Goal: Task Accomplishment & Management: Manage account settings

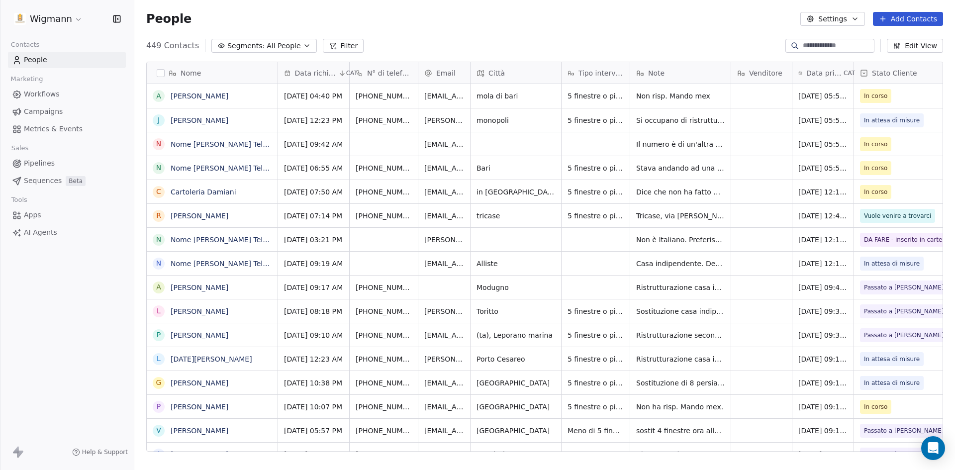
scroll to position [406, 813]
click at [551, 115] on icon "grid" at bounding box center [555, 119] width 8 height 8
click at [428, 120] on icon "grid" at bounding box center [432, 119] width 8 height 8
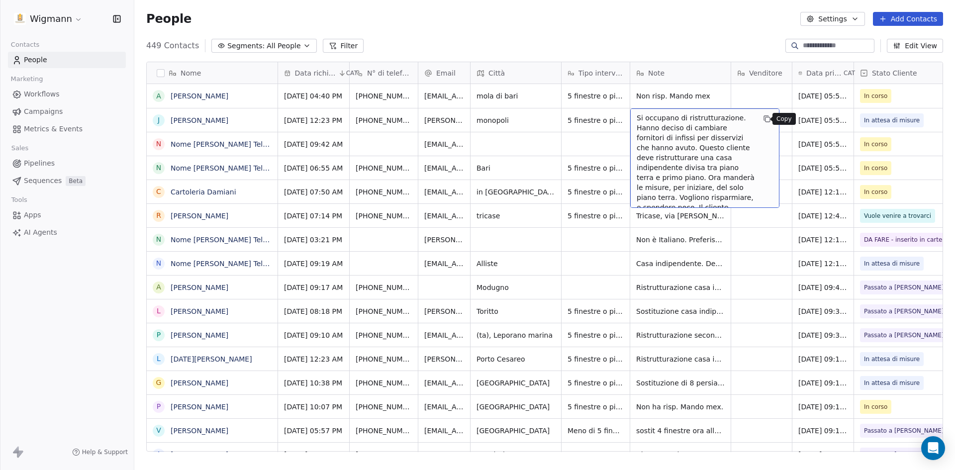
click at [763, 120] on icon "grid" at bounding box center [767, 119] width 8 height 8
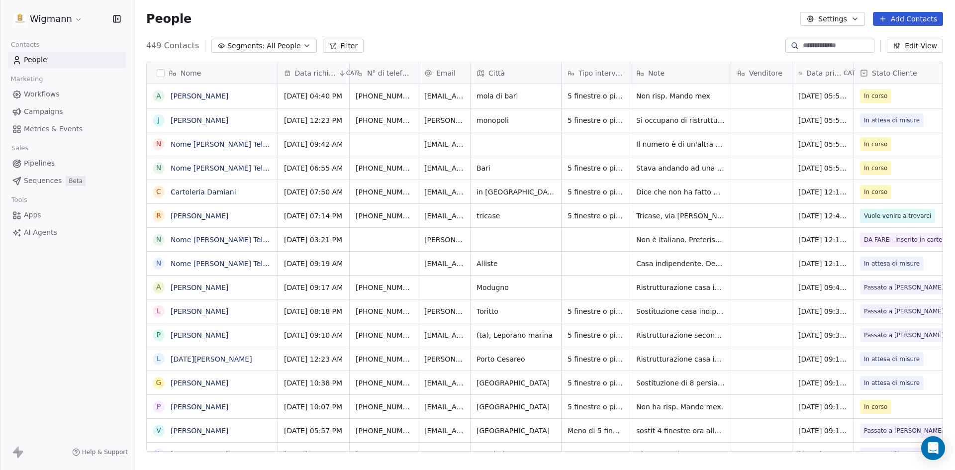
scroll to position [406, 813]
